Goal: Task Accomplishment & Management: Manage account settings

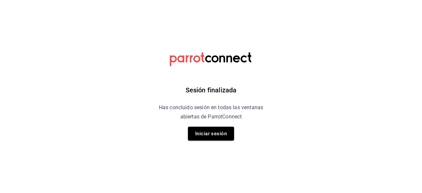
click at [202, 130] on button "Iniciar sesión" at bounding box center [211, 133] width 46 height 14
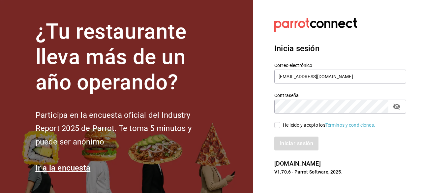
click at [276, 127] on input "He leído y acepto los Términos y condiciones." at bounding box center [277, 125] width 6 height 6
checkbox input "true"
click at [286, 140] on button "Iniciar sesión" at bounding box center [296, 143] width 45 height 14
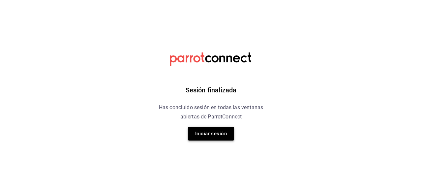
click at [214, 137] on button "Iniciar sesión" at bounding box center [211, 133] width 46 height 14
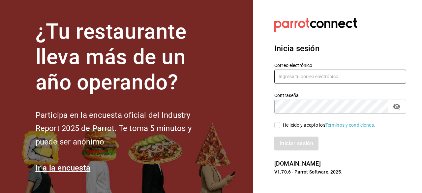
type input "asanchez@delica.mx"
click at [276, 125] on input "He leído y acepto los Términos y condiciones." at bounding box center [277, 125] width 6 height 6
checkbox input "true"
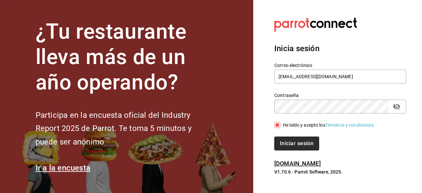
click at [290, 145] on button "Iniciar sesión" at bounding box center [296, 143] width 45 height 14
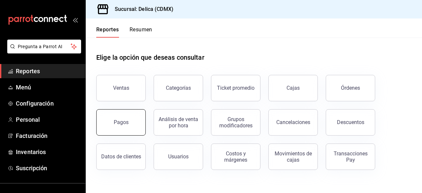
click at [124, 120] on div "Pagos" at bounding box center [121, 122] width 15 height 6
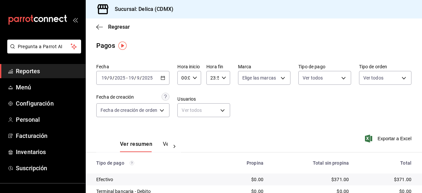
click at [162, 77] on \(Stroke\) "button" at bounding box center [163, 77] width 4 height 0
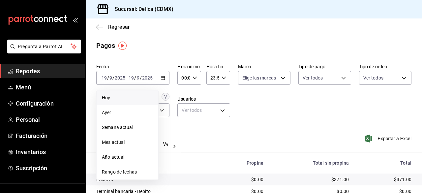
click at [121, 105] on li "Hoy" at bounding box center [127, 97] width 62 height 15
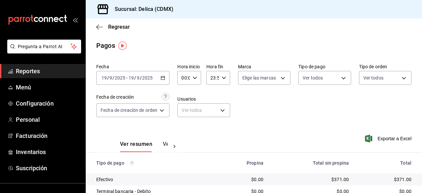
click at [165, 79] on \(Stroke\) "button" at bounding box center [163, 78] width 4 height 4
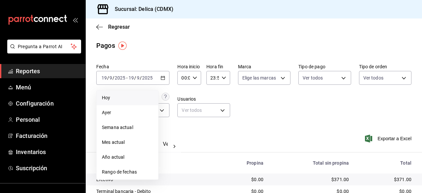
click at [136, 94] on span "Hoy" at bounding box center [127, 97] width 51 height 7
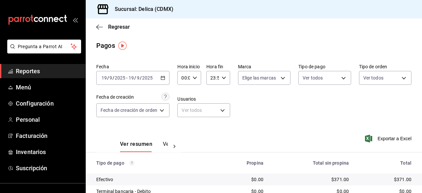
click at [163, 78] on icon "button" at bounding box center [162, 77] width 5 height 5
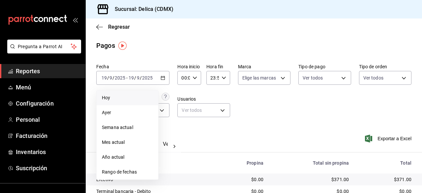
click at [105, 92] on li "Hoy" at bounding box center [127, 97] width 62 height 15
